Goal: Use online tool/utility: Utilize a website feature to perform a specific function

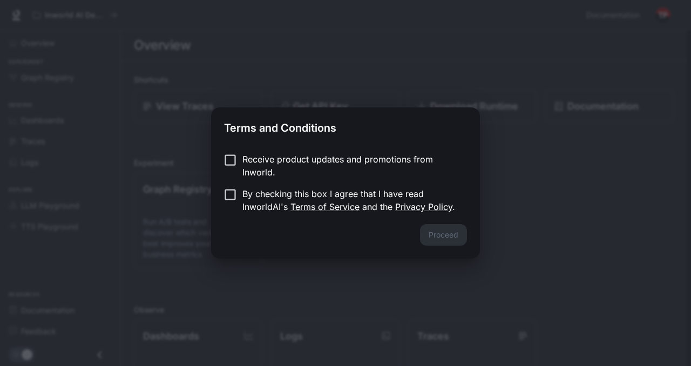
click at [261, 197] on p "By checking this box I agree that I have read InworldAI's Terms of Service and …" at bounding box center [350, 200] width 216 height 26
click at [429, 235] on button "Proceed" at bounding box center [443, 235] width 47 height 22
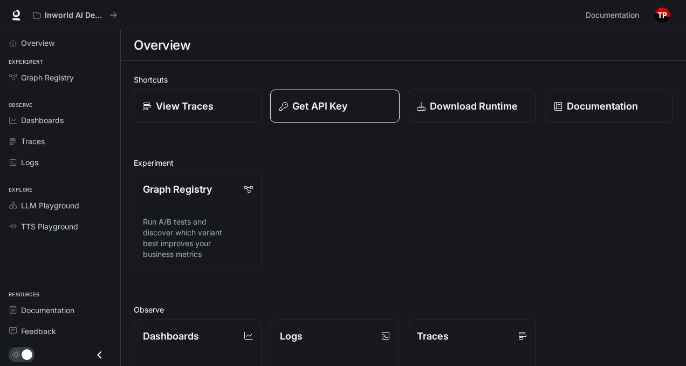
click at [318, 102] on p "Get API Key" at bounding box center [319, 106] width 55 height 15
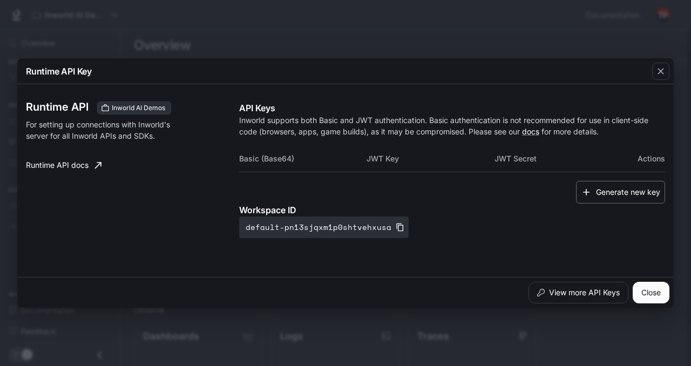
click at [599, 194] on button "Generate new key" at bounding box center [620, 192] width 89 height 23
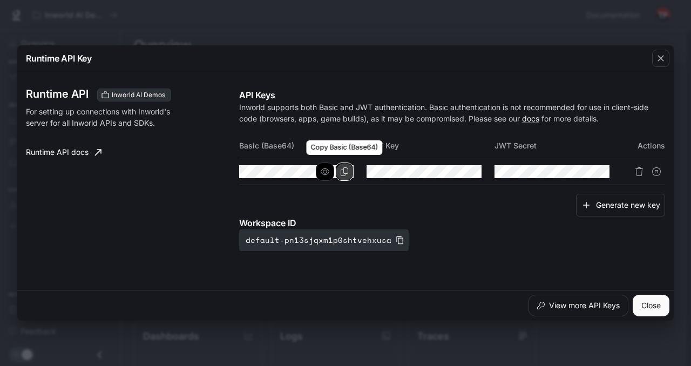
click at [343, 173] on icon "Copy Basic (Base64)" at bounding box center [344, 171] width 8 height 9
click at [662, 61] on icon "button" at bounding box center [660, 58] width 11 height 11
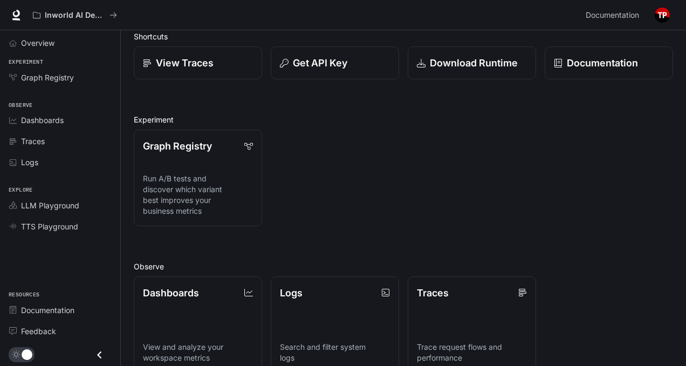
scroll to position [146, 0]
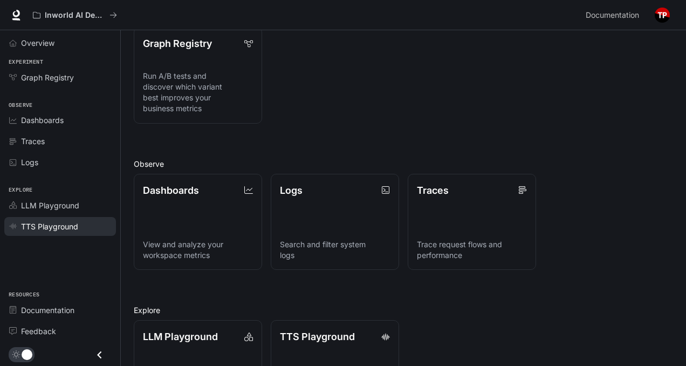
click at [48, 229] on span "TTS Playground" at bounding box center [49, 226] width 57 height 11
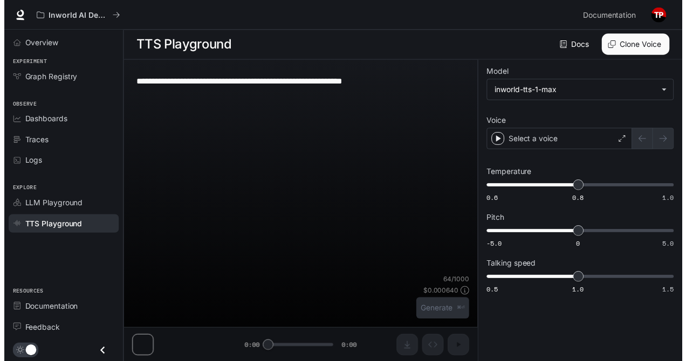
scroll to position [1, 0]
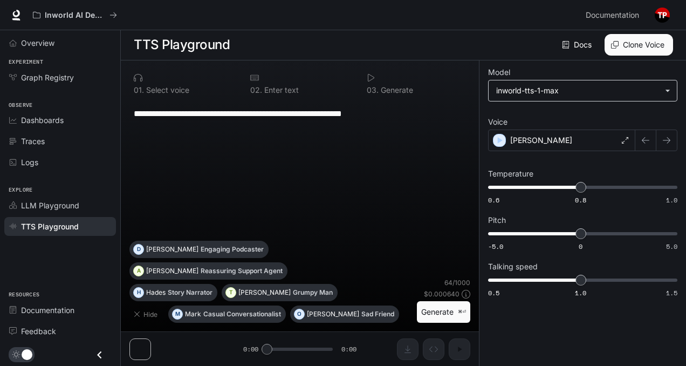
click at [565, 98] on body "**********" at bounding box center [343, 182] width 686 height 366
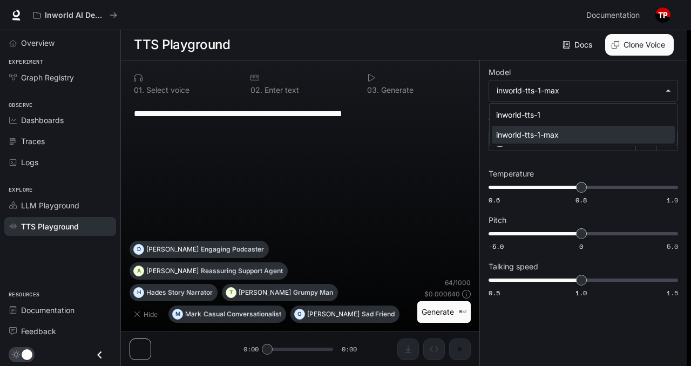
click at [550, 137] on div "inworld-tts-1-max" at bounding box center [581, 134] width 170 height 11
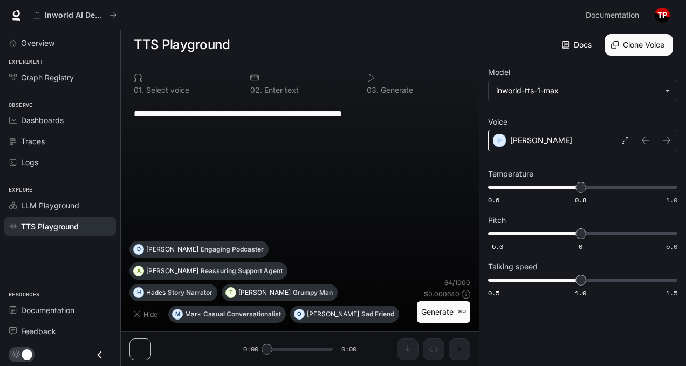
click at [548, 141] on div "[PERSON_NAME]" at bounding box center [561, 140] width 147 height 22
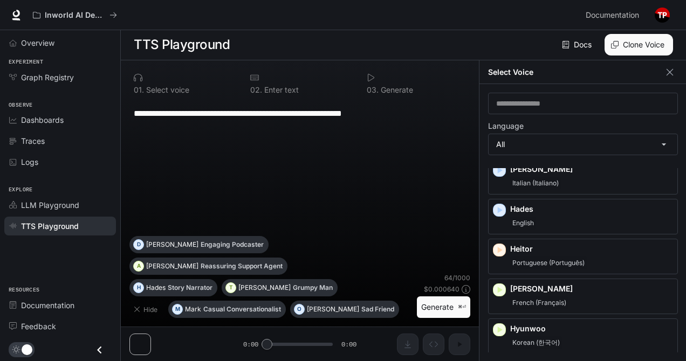
scroll to position [1068, 0]
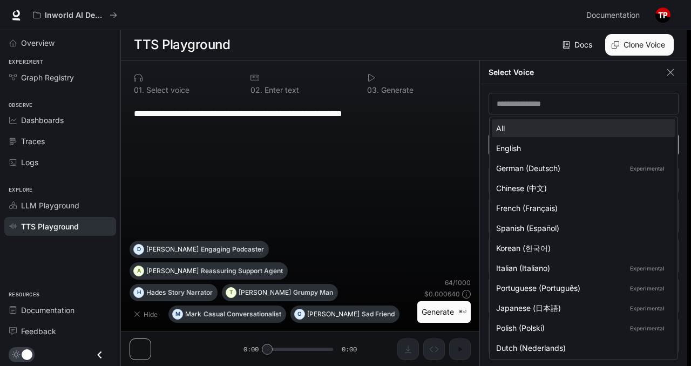
click at [562, 148] on body "**********" at bounding box center [345, 182] width 691 height 366
click at [553, 107] on div at bounding box center [345, 183] width 691 height 366
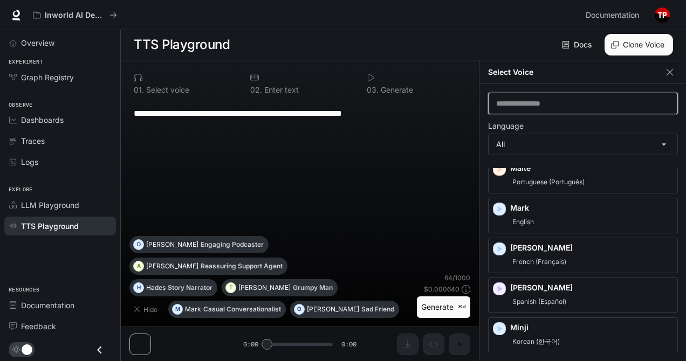
click at [553, 108] on input "text" at bounding box center [583, 103] width 189 height 11
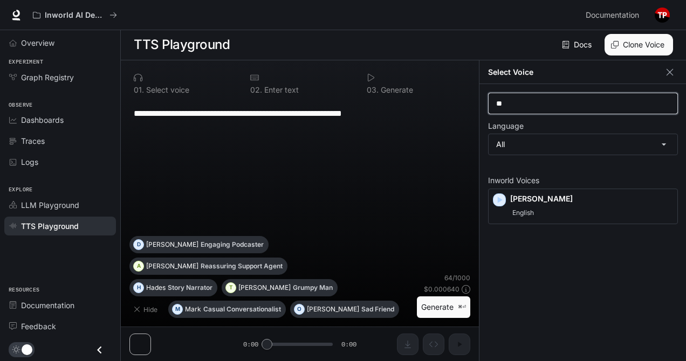
type input "*"
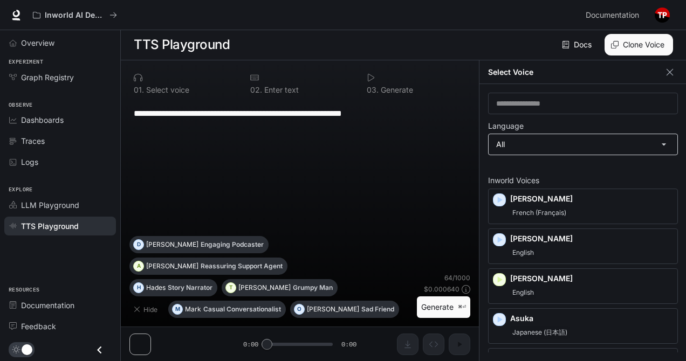
click at [544, 138] on body "**********" at bounding box center [343, 180] width 686 height 362
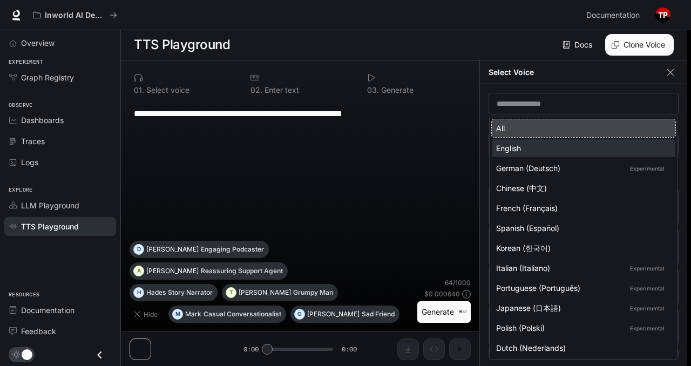
click at [535, 149] on div "English" at bounding box center [581, 147] width 170 height 11
type input "*****"
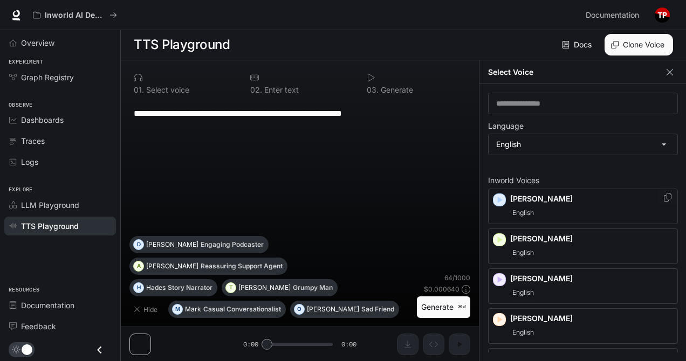
click at [571, 209] on div "English" at bounding box center [591, 213] width 163 height 13
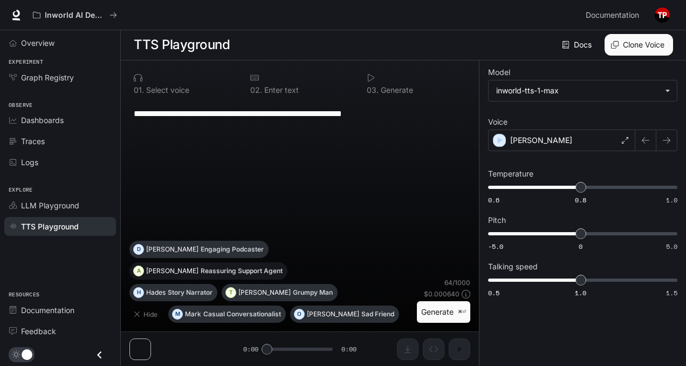
click at [201, 269] on p "Reassuring Support Agent" at bounding box center [242, 271] width 82 height 6
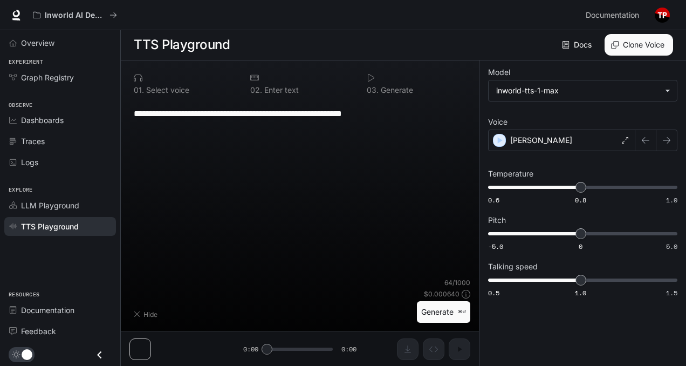
type textarea "**********"
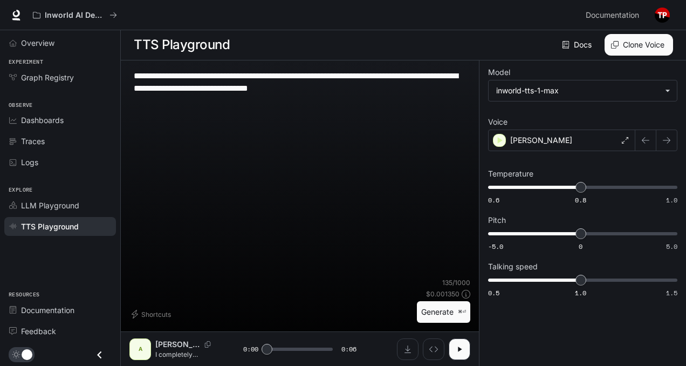
click at [167, 350] on p "I completely understand your frustration with this situation. Let me look into …" at bounding box center [186, 354] width 62 height 9
click at [511, 138] on p "[PERSON_NAME]" at bounding box center [541, 140] width 62 height 11
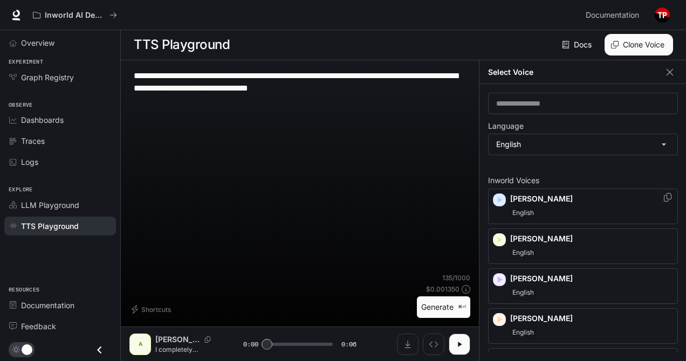
click at [523, 210] on span "English" at bounding box center [523, 213] width 26 height 13
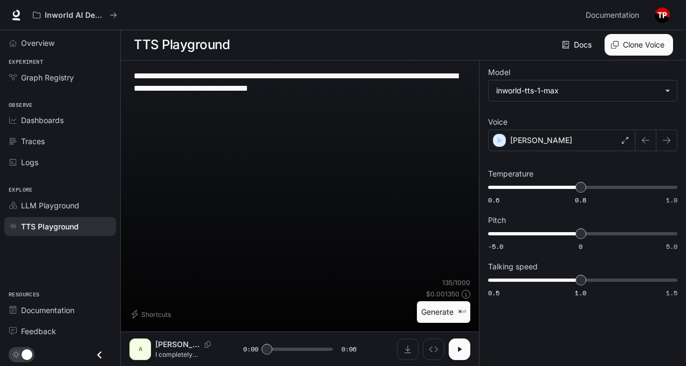
click at [460, 348] on icon "button" at bounding box center [460, 348] width 4 height 5
click at [460, 348] on icon "button" at bounding box center [459, 349] width 9 height 9
click at [460, 348] on icon "button" at bounding box center [460, 348] width 4 height 5
click at [460, 348] on icon "button" at bounding box center [459, 349] width 9 height 9
click at [549, 134] on div "[PERSON_NAME]" at bounding box center [561, 140] width 147 height 22
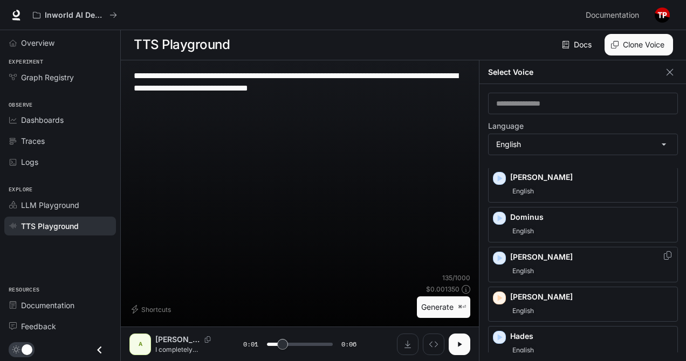
scroll to position [174, 0]
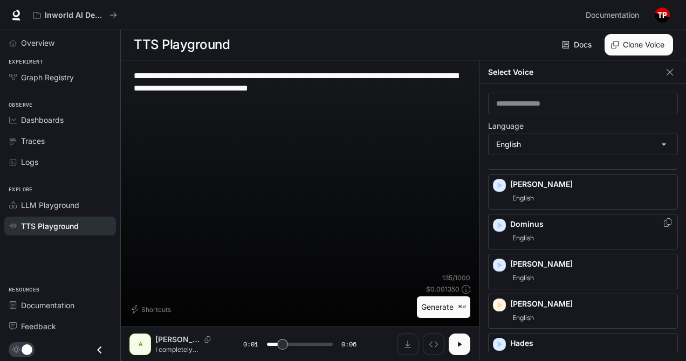
click at [552, 234] on div "English" at bounding box center [591, 238] width 163 height 13
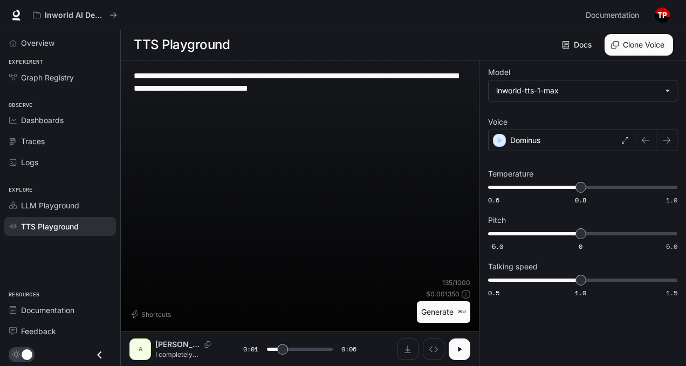
click at [138, 349] on div "A" at bounding box center [140, 348] width 17 height 17
click at [441, 317] on button "Generate ⌘⏎" at bounding box center [443, 312] width 53 height 22
click at [566, 145] on div "Dominus" at bounding box center [561, 140] width 147 height 22
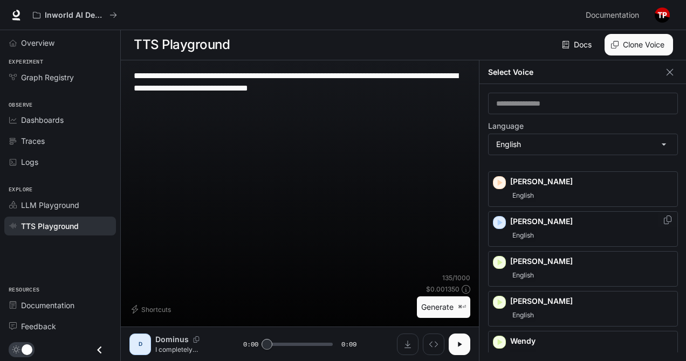
scroll to position [625, 0]
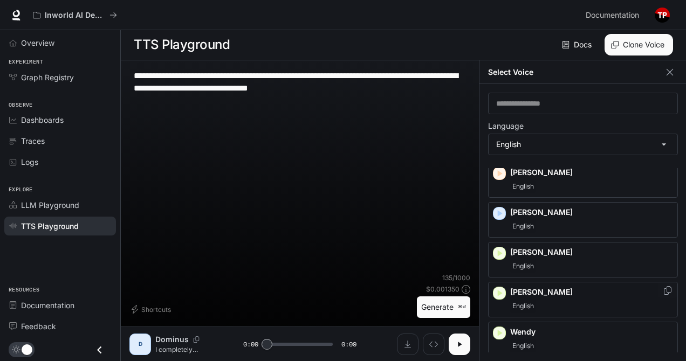
click at [546, 300] on div "English" at bounding box center [591, 306] width 163 height 13
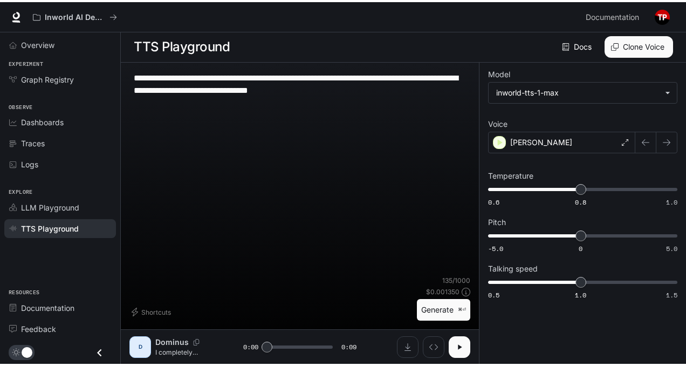
scroll to position [1, 0]
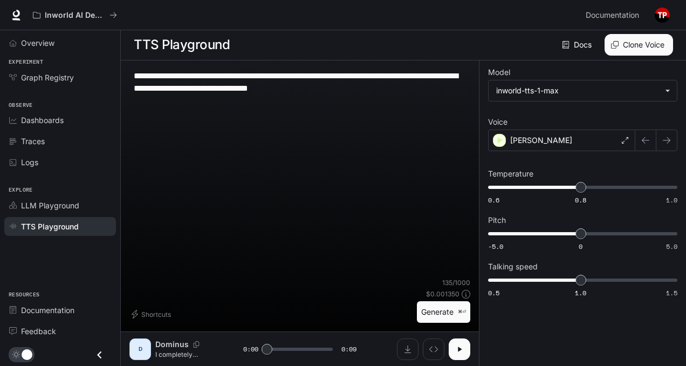
click at [427, 316] on button "Generate ⌘⏎" at bounding box center [443, 312] width 53 height 22
type input "*"
click at [165, 350] on p "I completely understand your frustration with this situation. Let me look into …" at bounding box center [186, 354] width 62 height 9
click at [165, 344] on p "[PERSON_NAME]" at bounding box center [177, 344] width 45 height 11
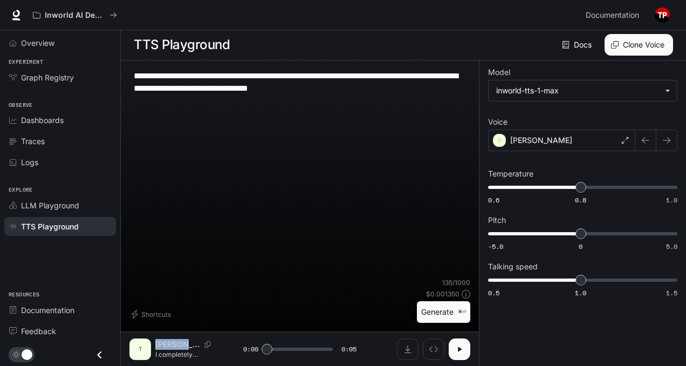
copy p "[PERSON_NAME]"
